Goal: Task Accomplishment & Management: Manage account settings

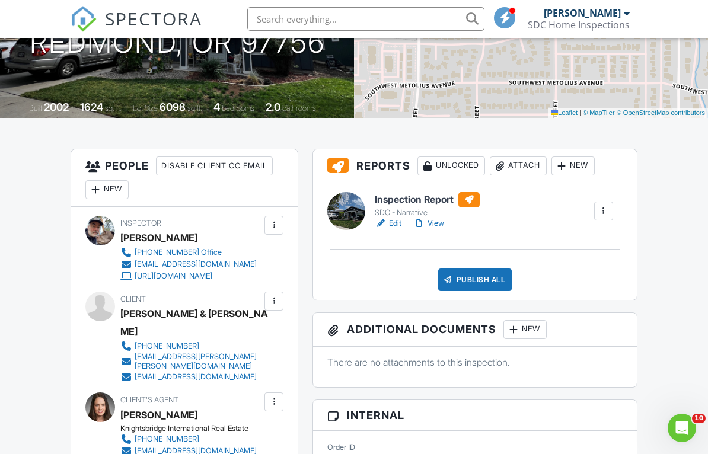
click at [434, 225] on link "View" at bounding box center [428, 224] width 31 height 12
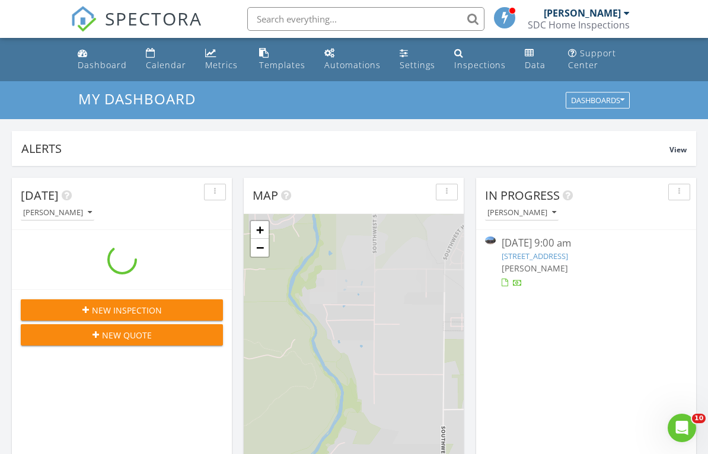
scroll to position [1079, 708]
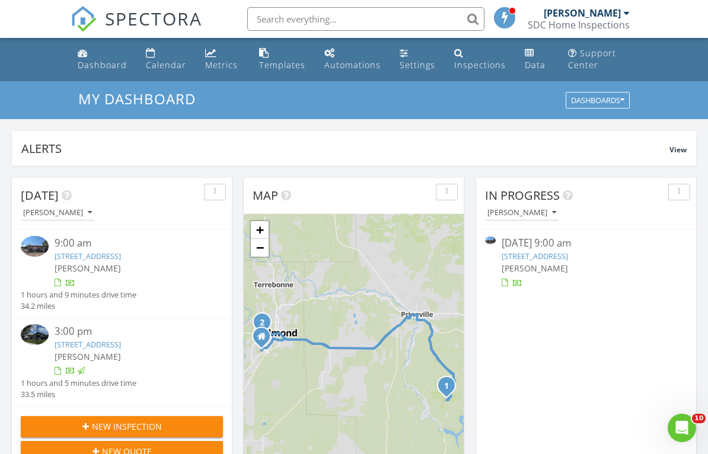
click at [121, 255] on link "15433 SE Springfield St, Prineville, OR 97754" at bounding box center [88, 256] width 66 height 11
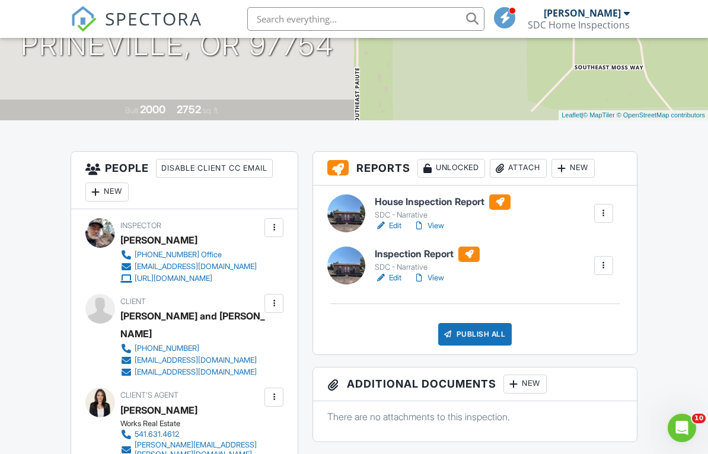
click at [394, 277] on link "Edit" at bounding box center [388, 278] width 27 height 12
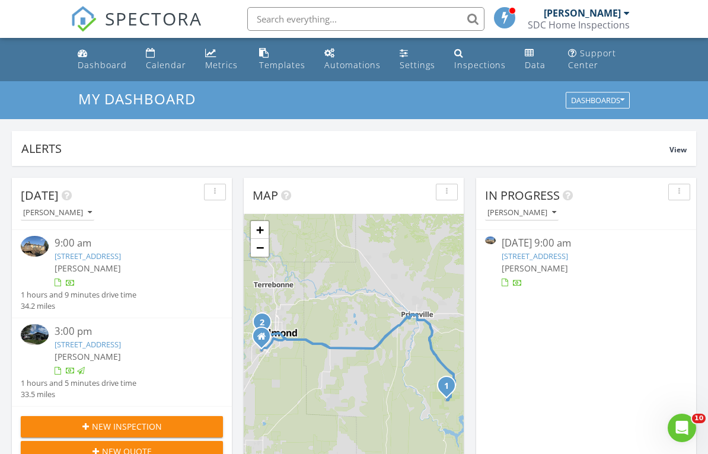
click at [568, 257] on link "15433 SE Springfield St, Prineville, OR 97754" at bounding box center [534, 256] width 66 height 11
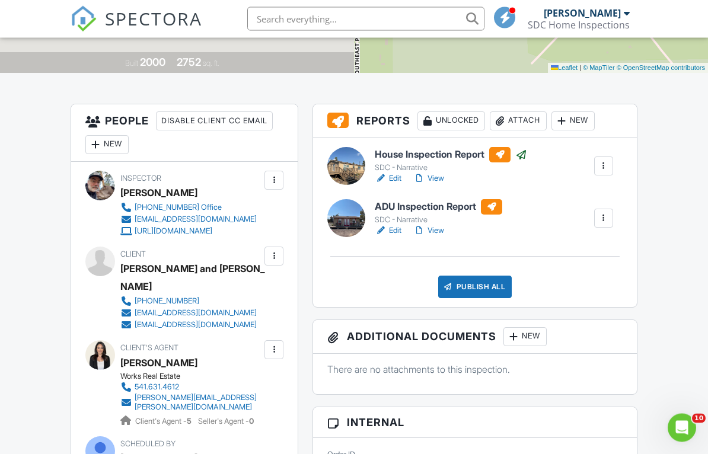
scroll to position [257, 0]
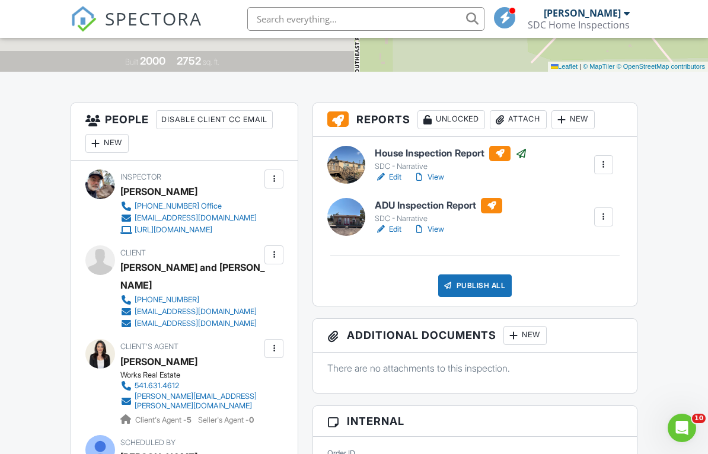
click at [442, 231] on link "View" at bounding box center [428, 229] width 31 height 12
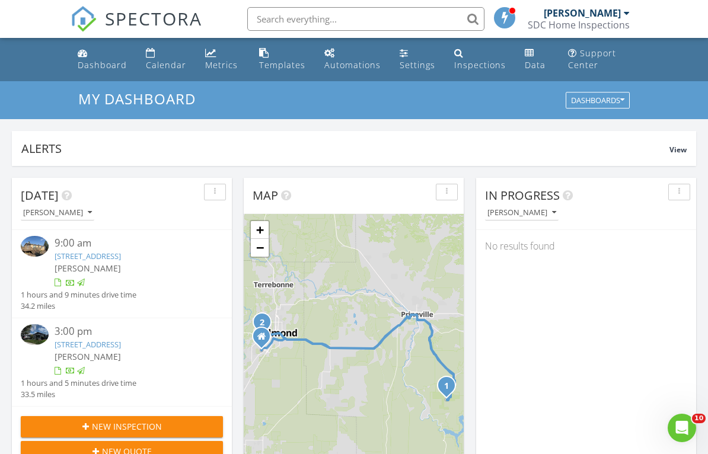
scroll to position [68, 0]
